Goal: Check status: Check status

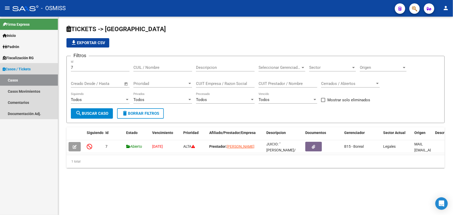
click at [22, 77] on link "Casos" at bounding box center [29, 80] width 58 height 11
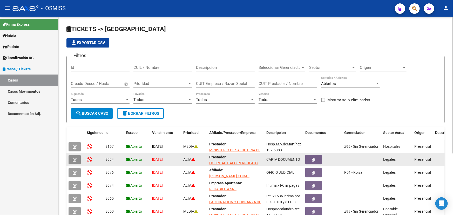
click at [74, 158] on icon "button" at bounding box center [75, 160] width 4 height 4
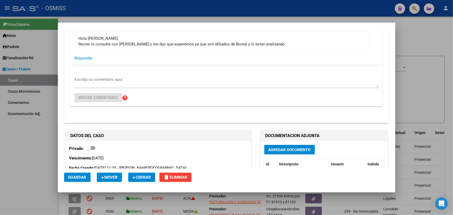
scroll to position [165, 0]
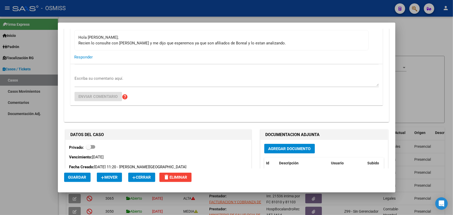
drag, startPoint x: 97, startPoint y: 40, endPoint x: 186, endPoint y: 43, distance: 88.8
click at [184, 42] on div "[PERSON_NAME]; Recien lo consulte con [PERSON_NAME] y me dijo que esperemos ya …" at bounding box center [222, 40] width 286 height 11
click at [196, 42] on div "[PERSON_NAME]; Recien lo consulte con [PERSON_NAME] y me dijo que esperemos ya …" at bounding box center [222, 40] width 286 height 11
drag, startPoint x: 127, startPoint y: 41, endPoint x: 250, endPoint y: 51, distance: 123.2
click at [236, 50] on div "[PERSON_NAME] [DATE] 14:42 [PERSON_NAME]; Recien lo consulte con [PERSON_NAME] …" at bounding box center [226, 37] width 313 height 52
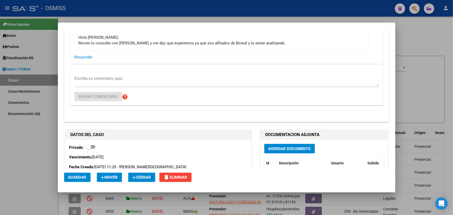
drag, startPoint x: 265, startPoint y: 49, endPoint x: 296, endPoint y: 39, distance: 32.6
click at [265, 49] on mat-card-content "[PERSON_NAME]; Recien lo consulte con [PERSON_NAME] y me dijo que esperemos ya …" at bounding box center [221, 40] width 294 height 20
click at [296, 39] on div "[PERSON_NAME]; Recien lo consulte con [PERSON_NAME] y me dijo que esperemos ya …" at bounding box center [222, 40] width 286 height 11
drag, startPoint x: 145, startPoint y: 39, endPoint x: 248, endPoint y: 40, distance: 102.6
click at [230, 38] on div "[PERSON_NAME]; Recien lo consulte con [PERSON_NAME] y me dijo que esperemos ya …" at bounding box center [222, 40] width 286 height 11
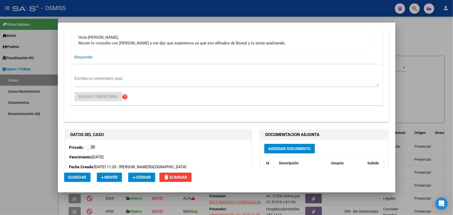
click at [248, 41] on div "[PERSON_NAME]; Recien lo consulte con [PERSON_NAME] y me dijo que esperemos ya …" at bounding box center [222, 40] width 286 height 11
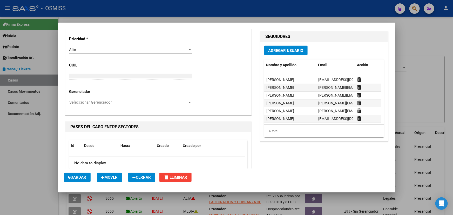
scroll to position [3, 0]
drag, startPoint x: 277, startPoint y: 86, endPoint x: 297, endPoint y: 127, distance: 45.3
click at [297, 127] on div "Nombre y Apellido Email Acción [PERSON_NAME] [EMAIL_ADDRESS][DOMAIN_NAME] [PERS…" at bounding box center [324, 98] width 120 height 78
click at [297, 146] on div "DOCUMENTACION ADJUNTA Agregar Documento Id Descripción Usuario Subido Accion 47…" at bounding box center [324, 69] width 130 height 307
click at [286, 171] on mat-dialog-actions "Guardar Mover Cerrar delete Eliminar" at bounding box center [226, 178] width 325 height 18
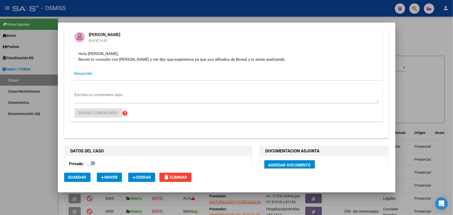
scroll to position [125, 0]
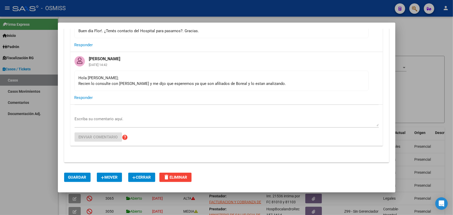
drag, startPoint x: 165, startPoint y: 85, endPoint x: 242, endPoint y: 86, distance: 76.9
click at [242, 86] on mat-card-content "[PERSON_NAME]; Recien lo consulte con [PERSON_NAME] y me dijo que esperemos ya …" at bounding box center [221, 81] width 294 height 20
click at [244, 87] on mat-card-content "[PERSON_NAME]; Recien lo consulte con [PERSON_NAME] y me dijo que esperemos ya …" at bounding box center [221, 81] width 294 height 20
